Goal: Find specific page/section: Find specific page/section

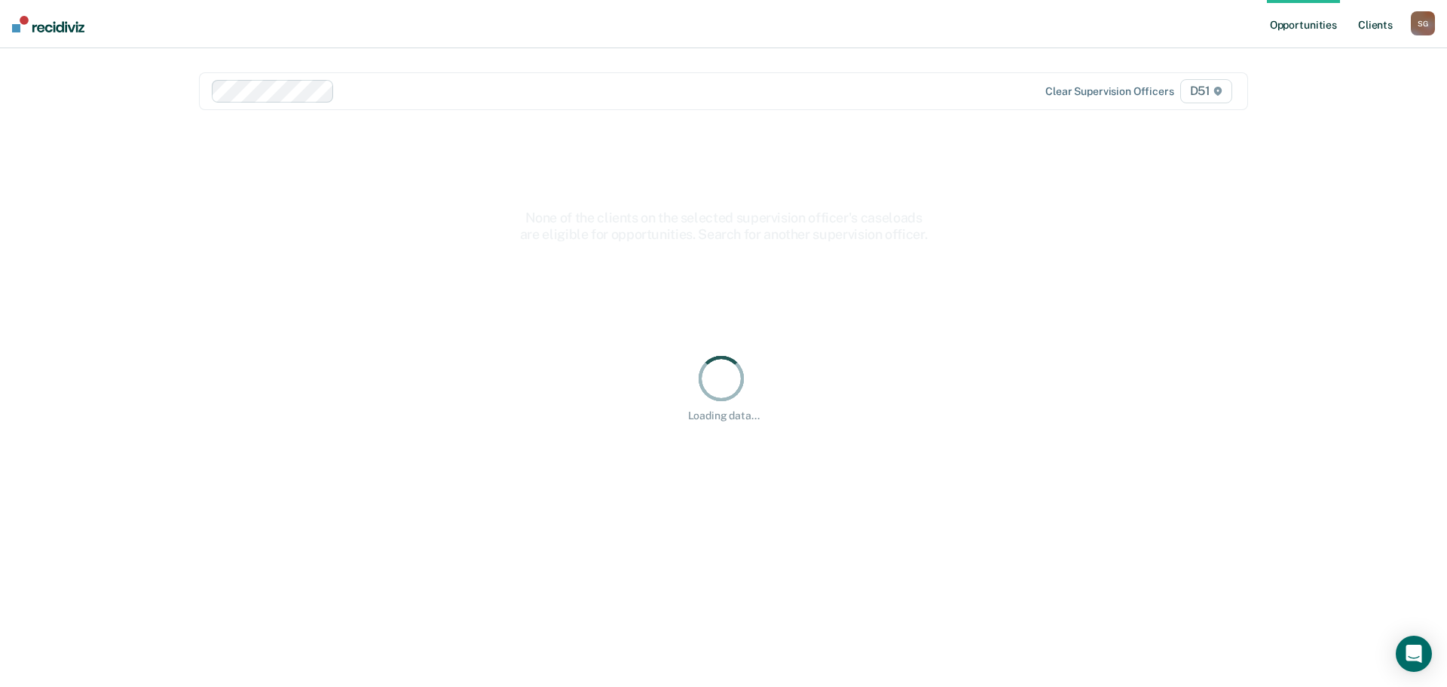
click at [1376, 22] on link "Client s" at bounding box center [1375, 24] width 41 height 48
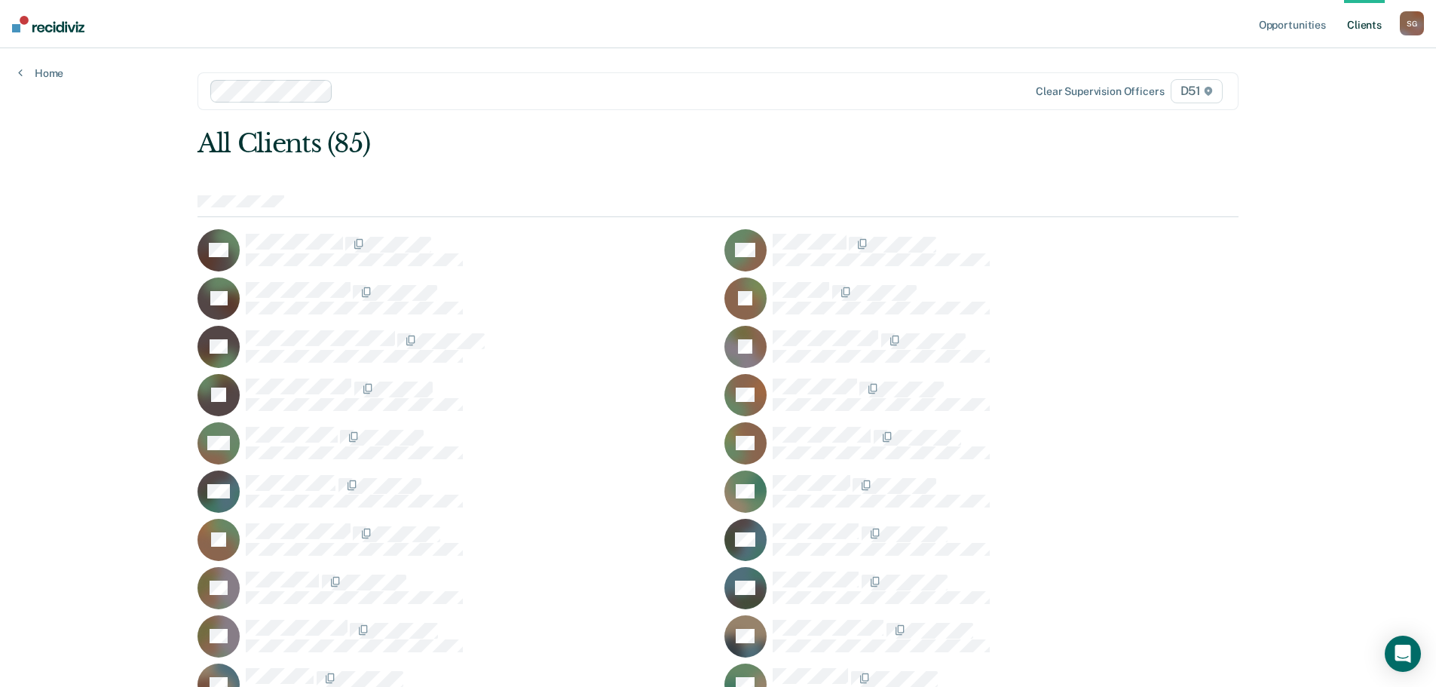
scroll to position [911, 0]
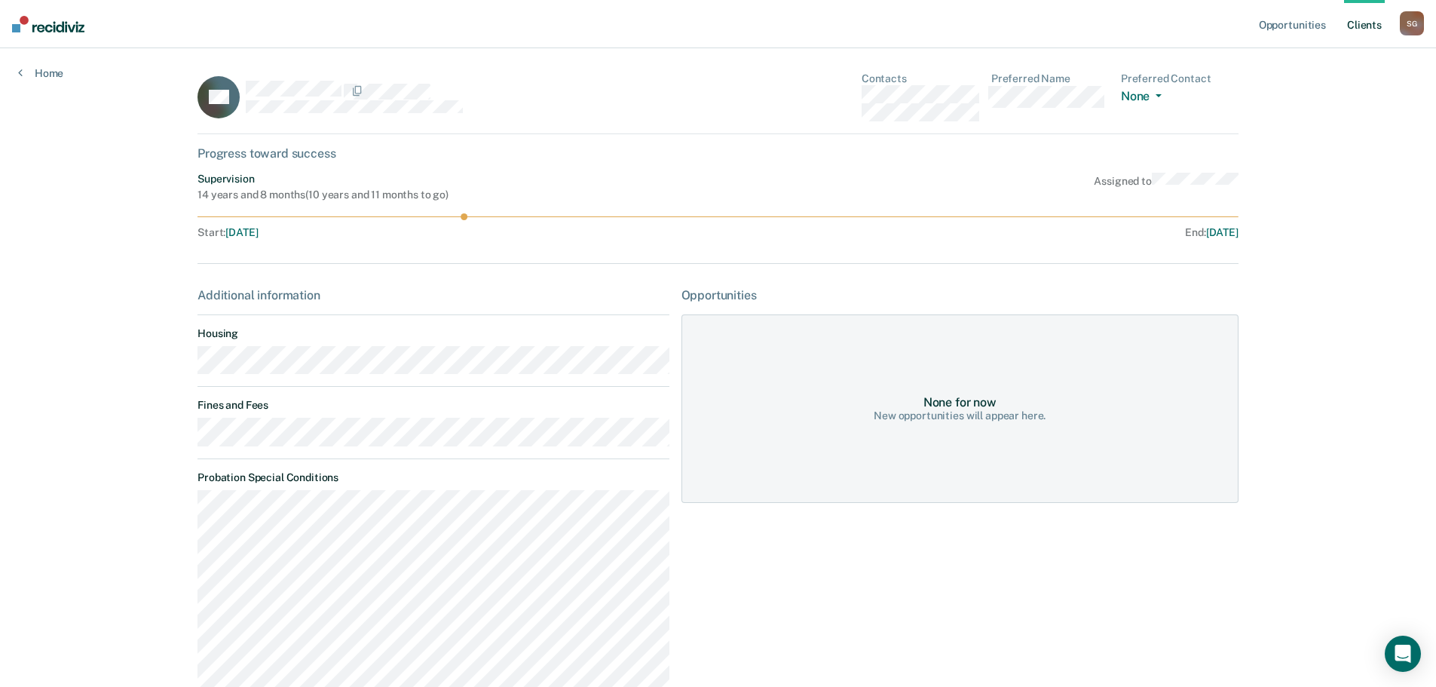
click at [191, 442] on main "RN Contacts Preferred Name Preferred Contact None Call Text Email None Progress…" at bounding box center [717, 547] width 1077 height 998
